Goal: Information Seeking & Learning: Find specific page/section

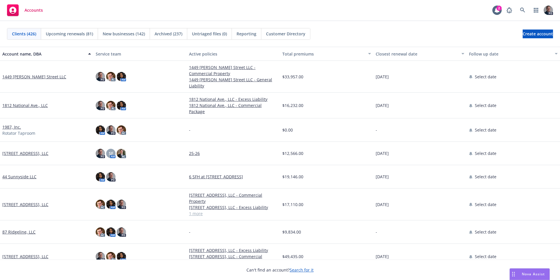
click at [527, 274] on span "Nova Assist" at bounding box center [533, 273] width 23 height 5
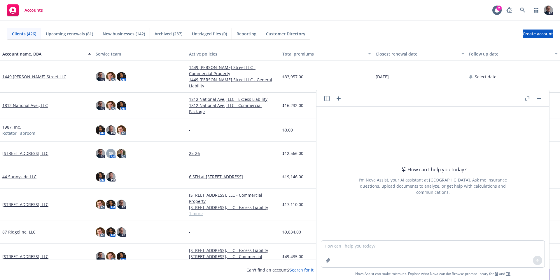
click at [537, 100] on button "button" at bounding box center [538, 98] width 7 height 7
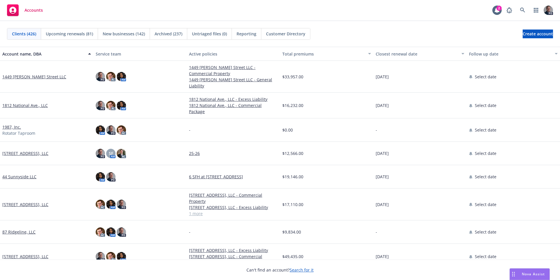
click at [533, 275] on span "Nova Assist" at bounding box center [533, 273] width 23 height 5
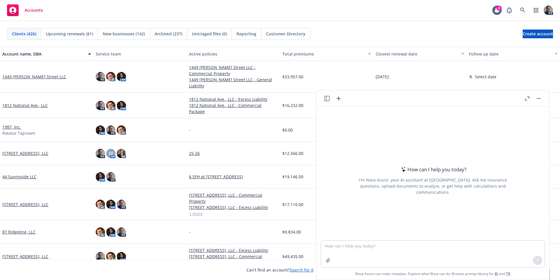
click at [525, 100] on icon "button" at bounding box center [527, 98] width 4 height 4
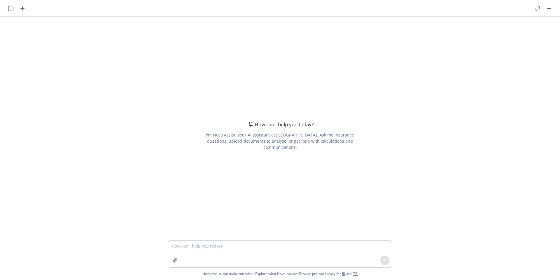
click at [540, 10] on button "button" at bounding box center [537, 8] width 7 height 7
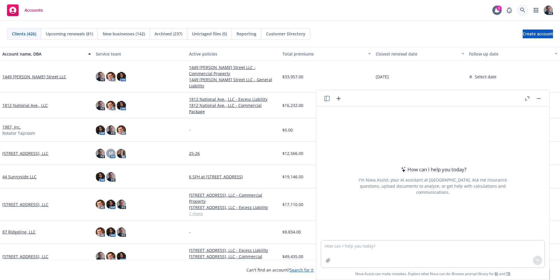
click at [518, 11] on link at bounding box center [523, 10] width 12 height 12
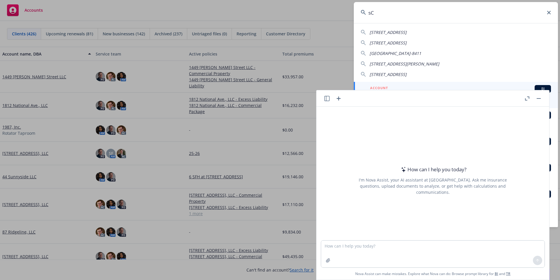
type input "s"
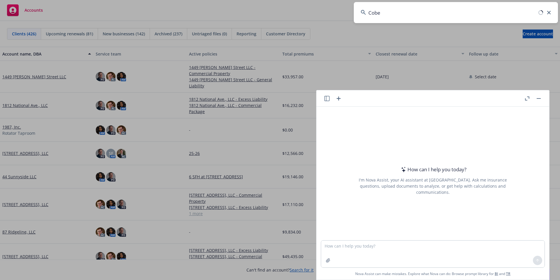
type input "Cobex"
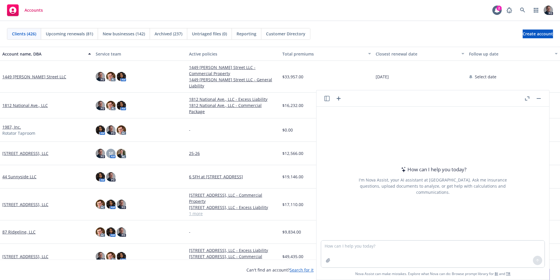
click at [536, 98] on button "button" at bounding box center [538, 98] width 7 height 7
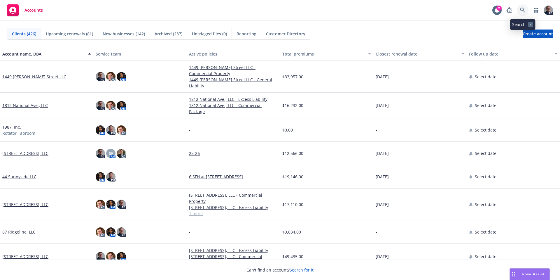
click at [523, 12] on icon at bounding box center [522, 10] width 5 height 5
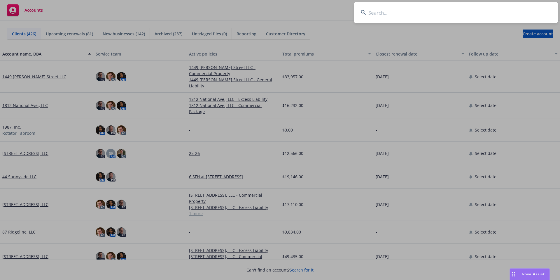
click at [425, 16] on input at bounding box center [456, 12] width 204 height 21
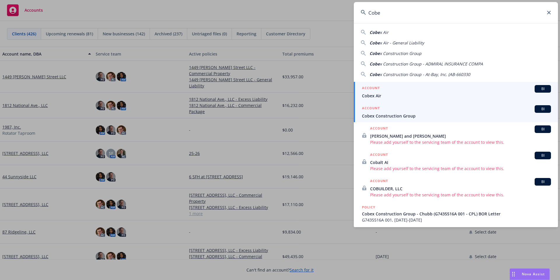
type input "Cobe"
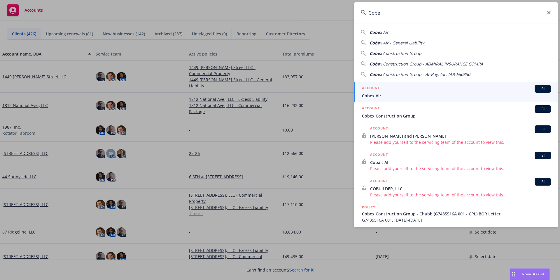
click at [394, 110] on div "ACCOUNT BI" at bounding box center [456, 109] width 189 height 8
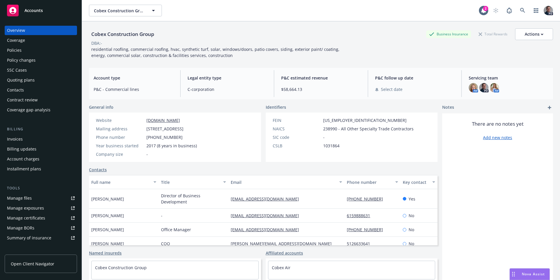
click at [32, 50] on div "Policies" at bounding box center [41, 50] width 68 height 9
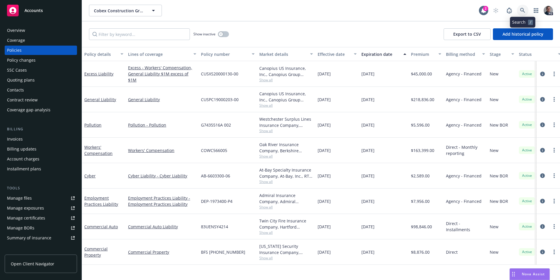
click at [523, 14] on link at bounding box center [523, 11] width 12 height 12
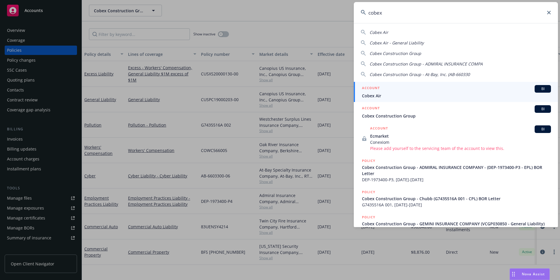
type input "cobex"
click at [426, 89] on div "ACCOUNT BI" at bounding box center [456, 89] width 189 height 8
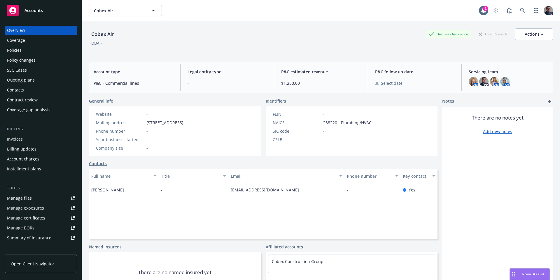
click at [30, 53] on div "Policies" at bounding box center [41, 50] width 68 height 9
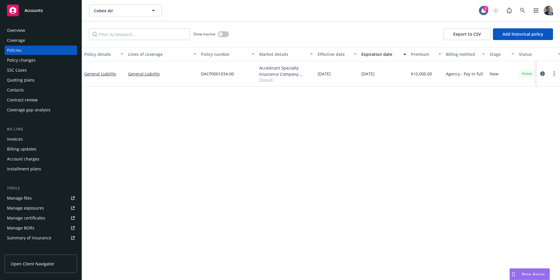
click at [271, 78] on span "Show all" at bounding box center [286, 79] width 54 height 5
click at [522, 8] on icon at bounding box center [522, 10] width 5 height 5
click at [519, 5] on link at bounding box center [523, 11] width 12 height 12
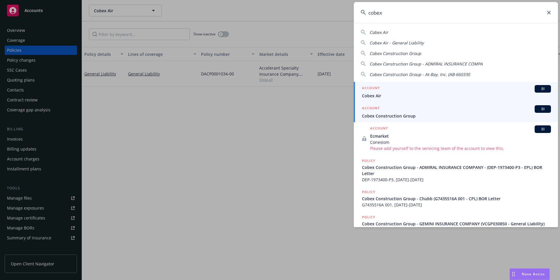
type input "cobex"
click at [421, 118] on span "Cobex Construction Group" at bounding box center [456, 116] width 189 height 6
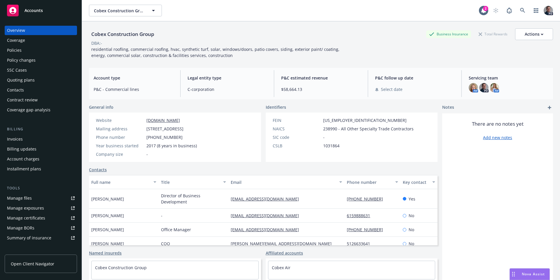
click at [28, 51] on div "Policies" at bounding box center [41, 50] width 68 height 9
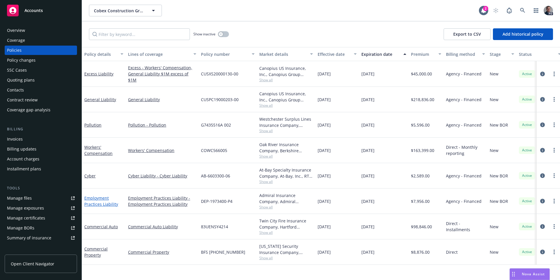
click at [99, 206] on link "Employment Practices Liability" at bounding box center [101, 201] width 34 height 12
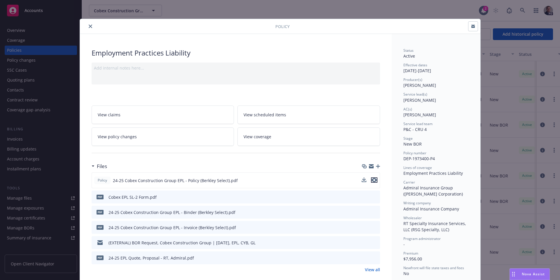
click at [372, 181] on icon "preview file" at bounding box center [374, 180] width 5 height 4
